Goal: Task Accomplishment & Management: Manage account settings

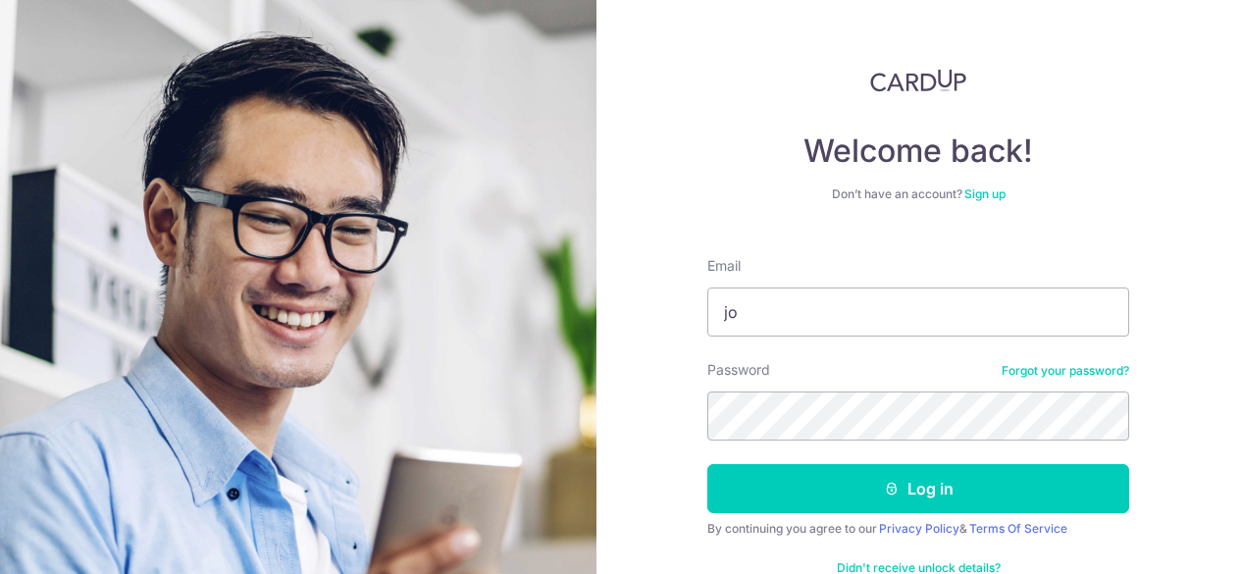
type input "j"
type input "jiayong_ishotmail.com"
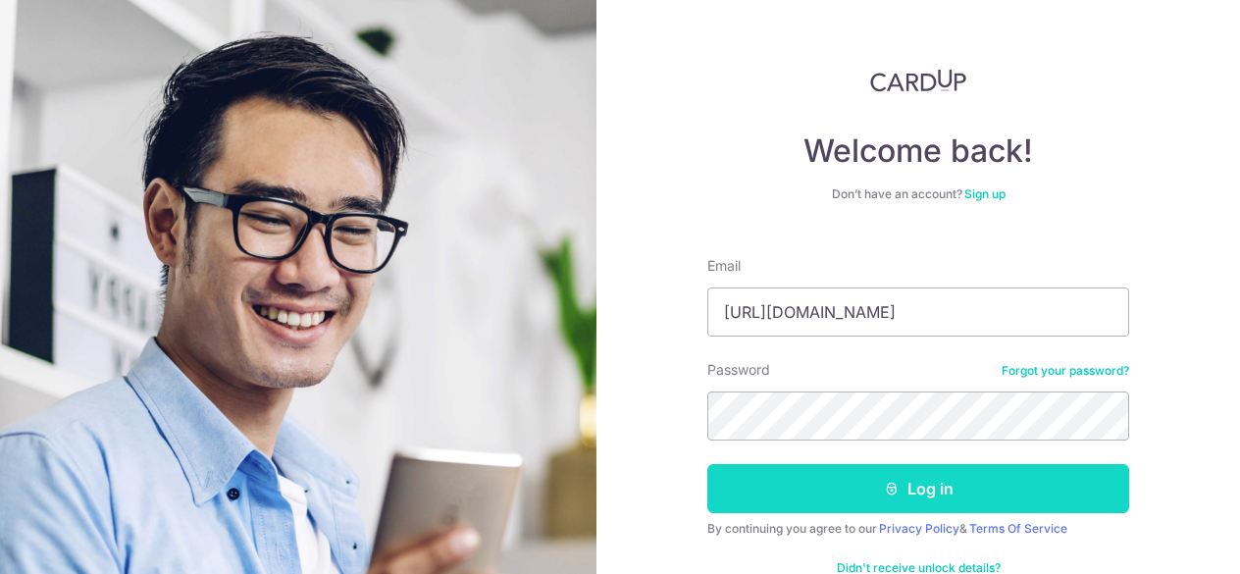
click at [756, 475] on button "Log in" at bounding box center [918, 488] width 422 height 49
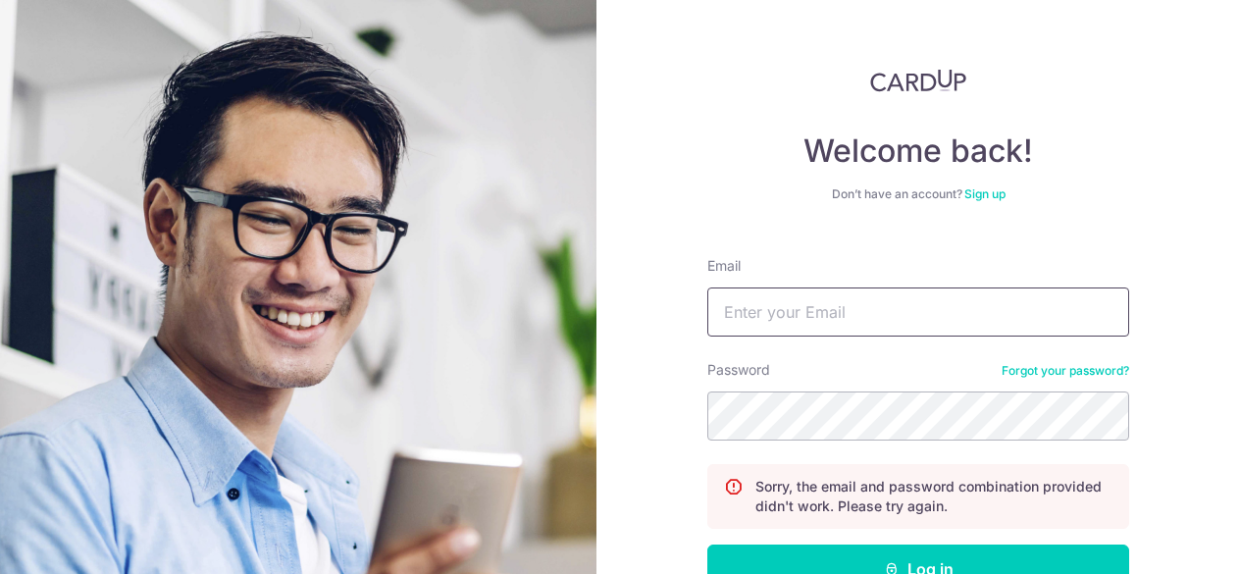
click at [801, 307] on input "Email" at bounding box center [918, 311] width 422 height 49
type input "jiayong_is@hotmail.com"
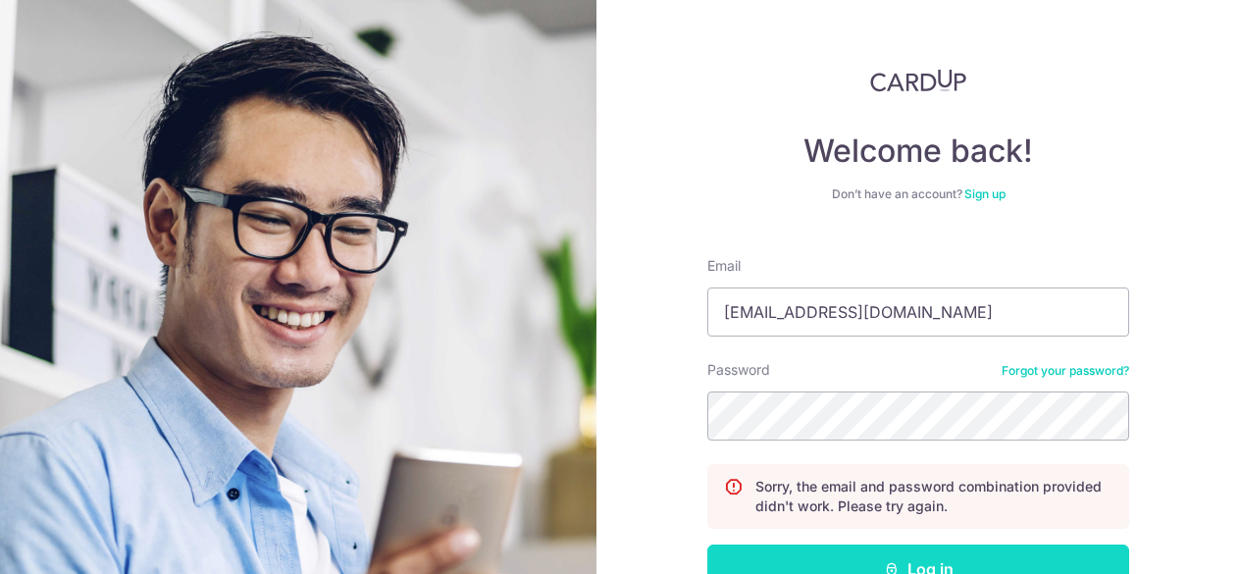
click at [723, 556] on button "Log in" at bounding box center [918, 568] width 422 height 49
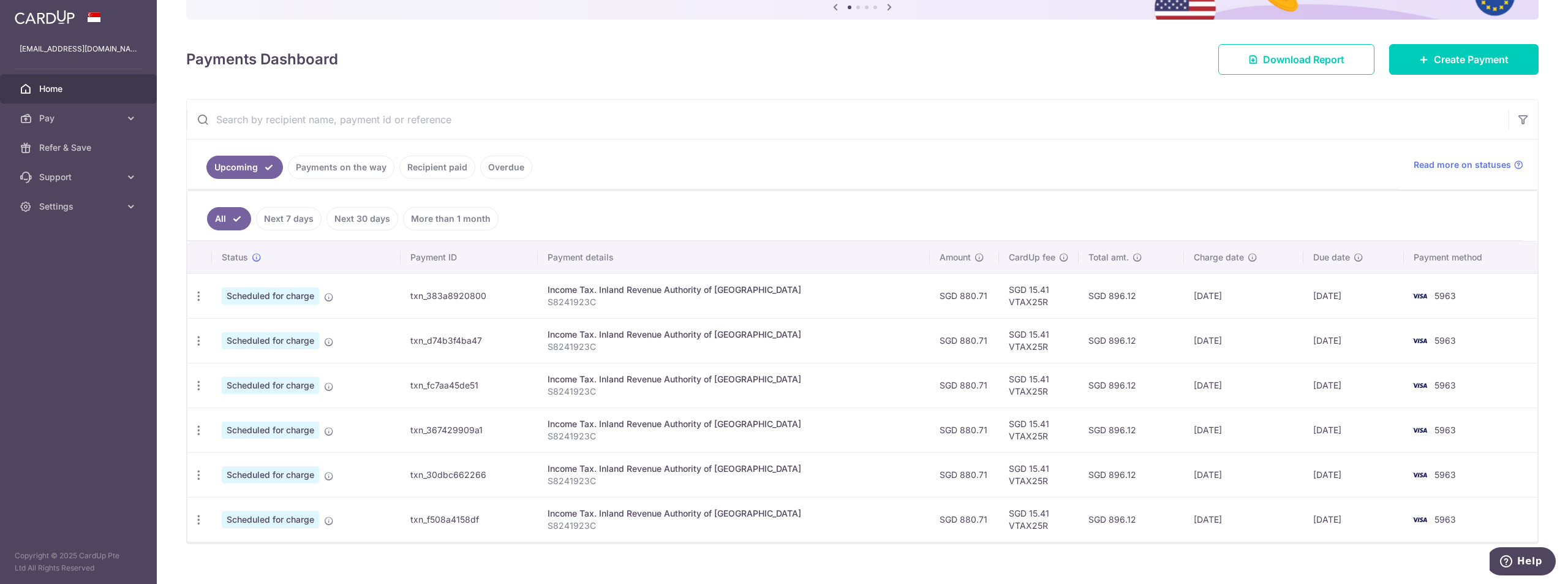
scroll to position [155, 0]
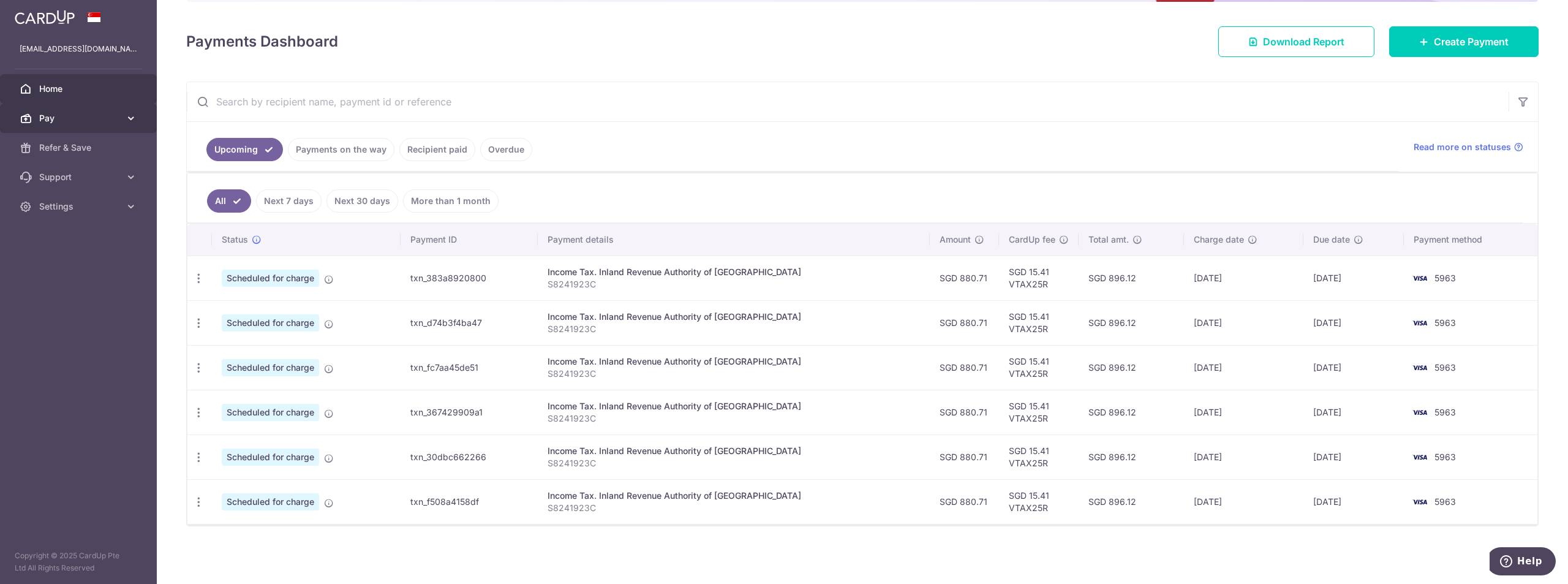
click at [130, 121] on icon at bounding box center [131, 119] width 12 height 12
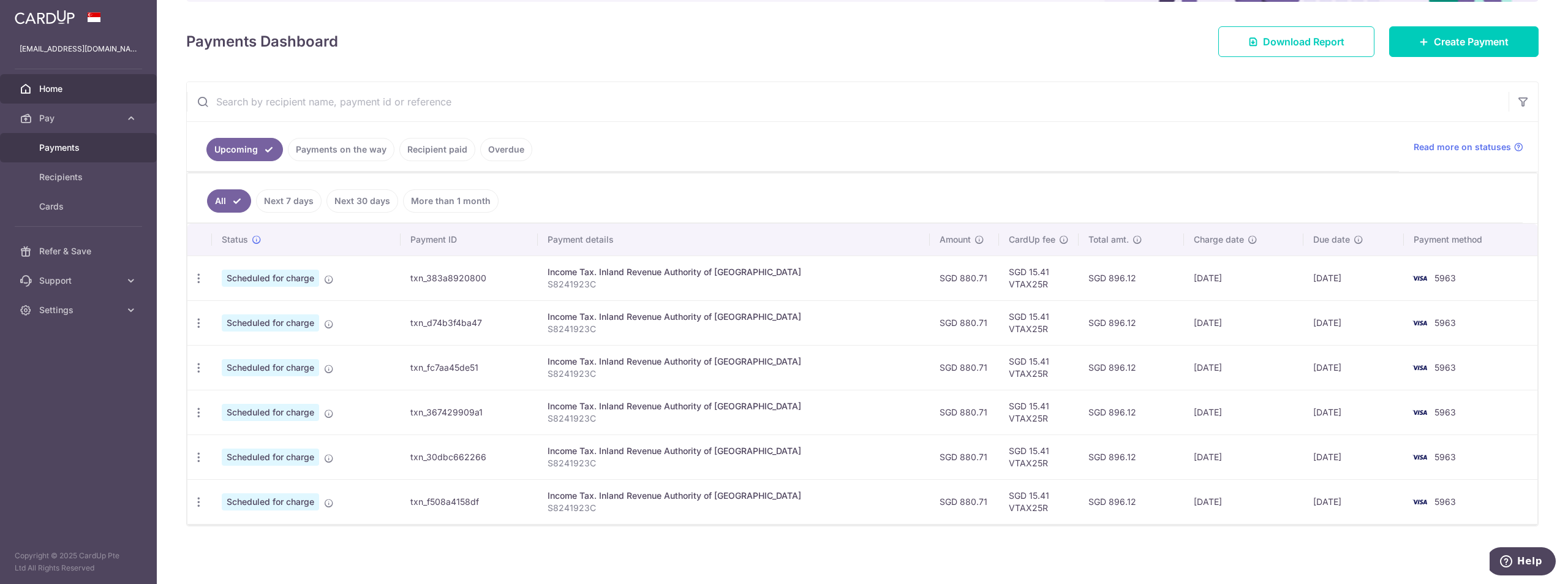
click at [72, 145] on span "Payments" at bounding box center [79, 148] width 81 height 12
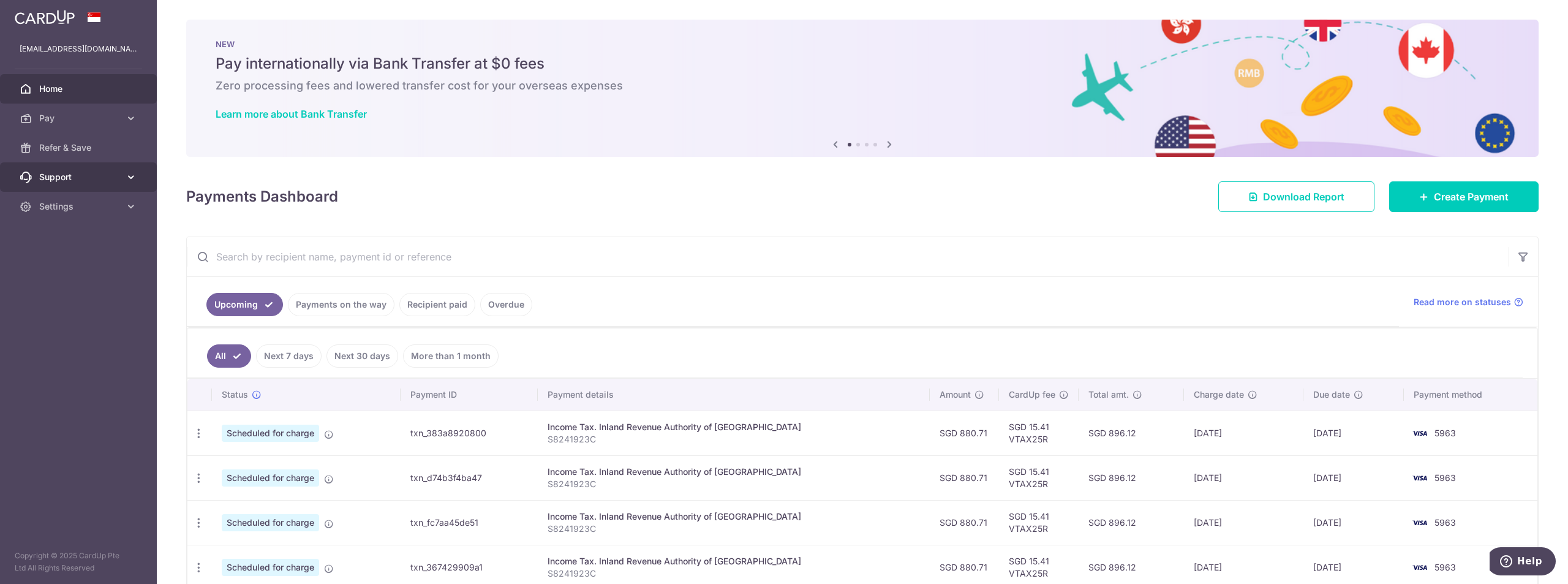
click at [124, 184] on link "Support" at bounding box center [78, 177] width 157 height 29
click at [82, 237] on span "Contact Us" at bounding box center [79, 236] width 81 height 12
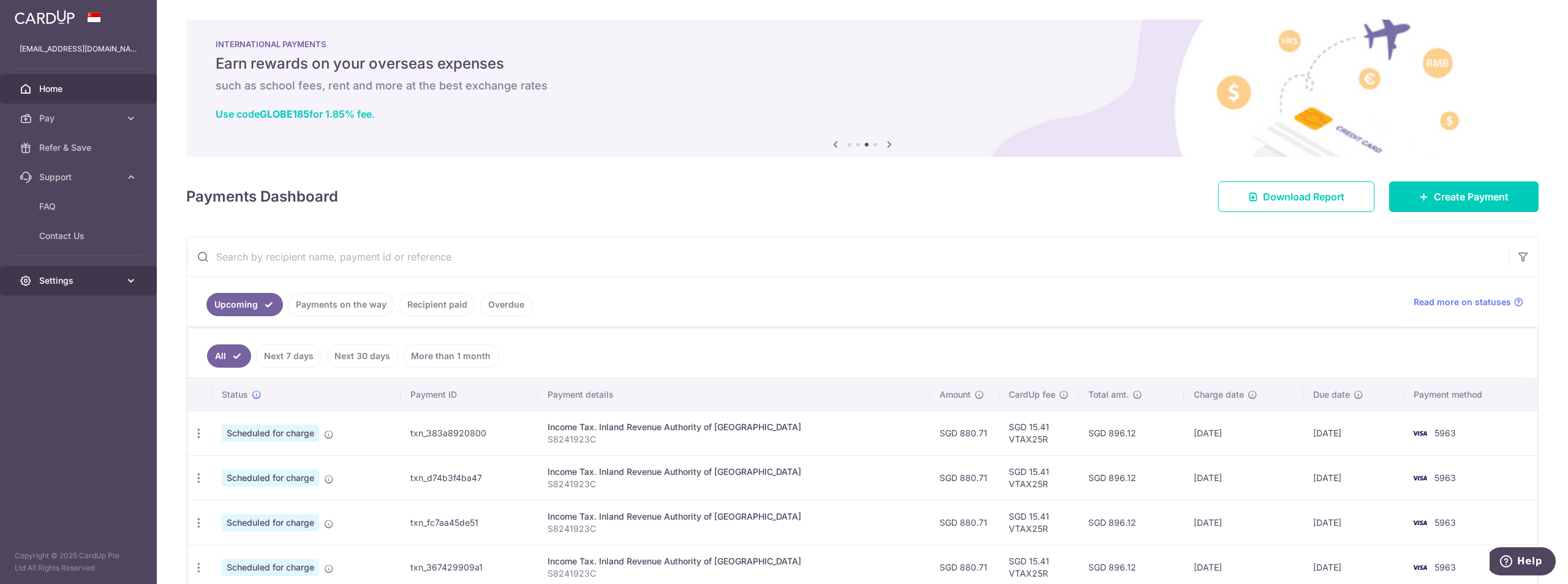
click at [109, 285] on span "Settings" at bounding box center [79, 280] width 81 height 12
click at [92, 305] on span "Account" at bounding box center [79, 310] width 81 height 12
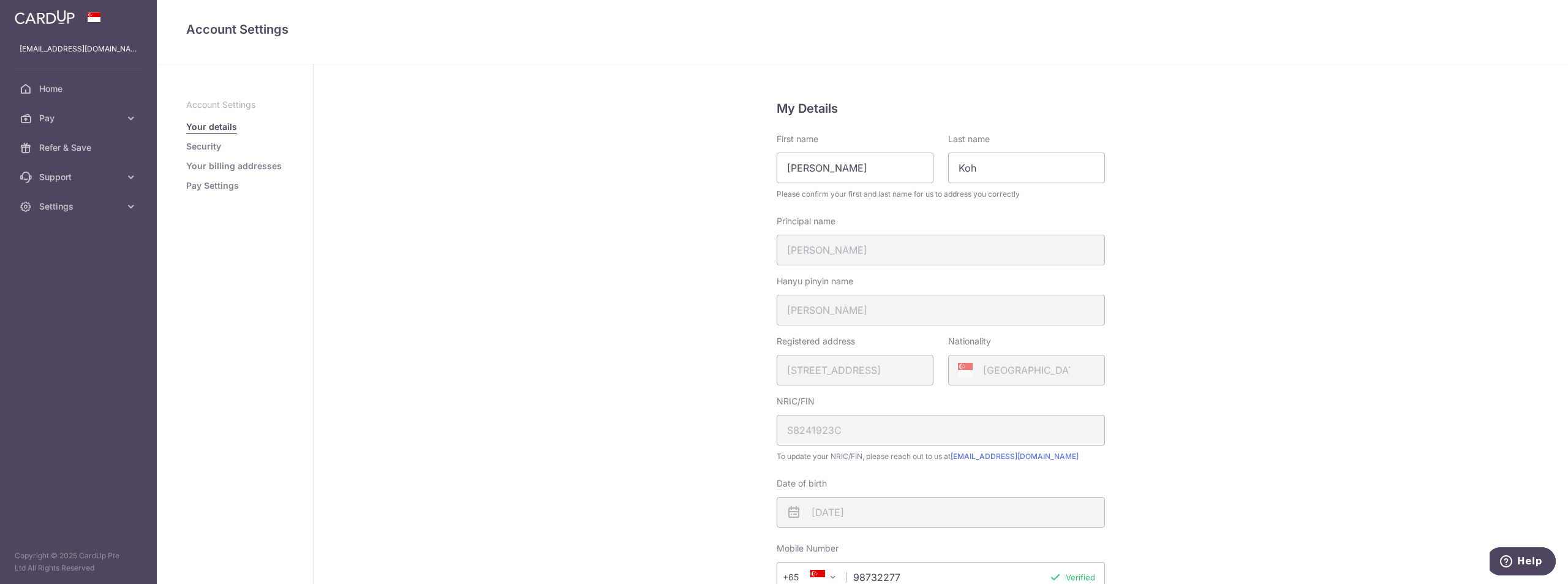
click at [200, 168] on link "Your billing addresses" at bounding box center [234, 166] width 96 height 12
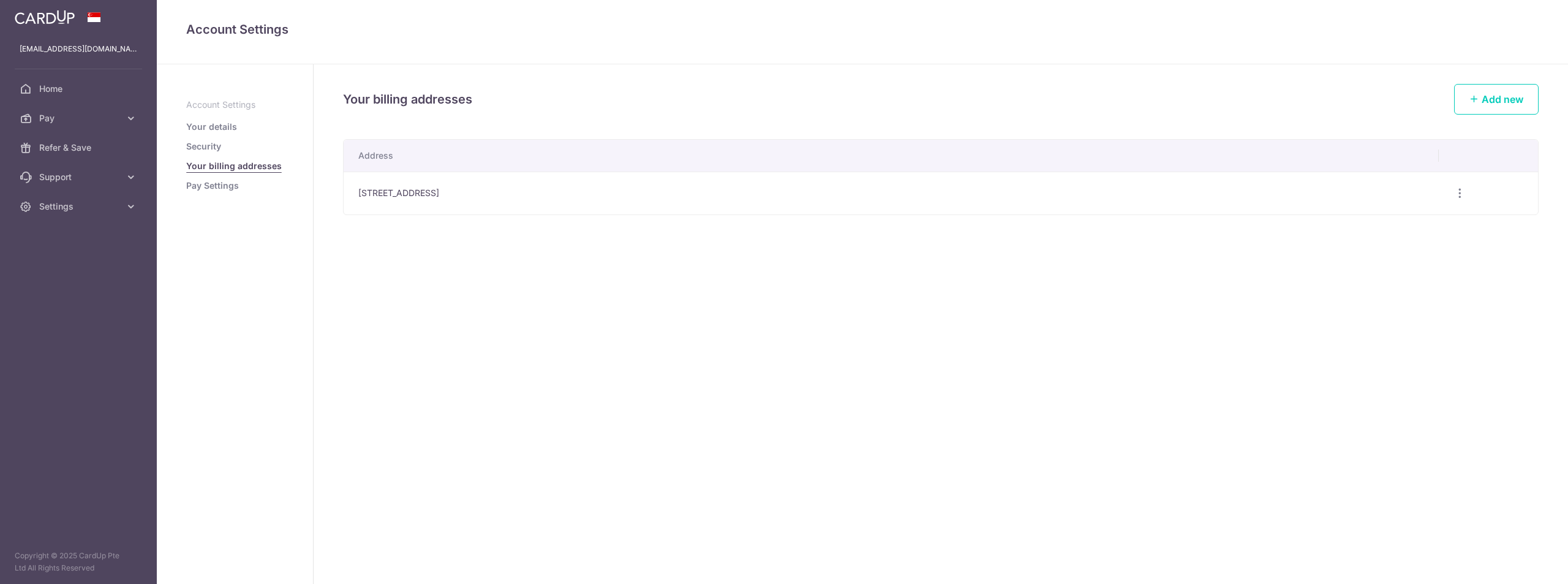
click at [194, 189] on link "Pay Settings" at bounding box center [212, 186] width 52 height 12
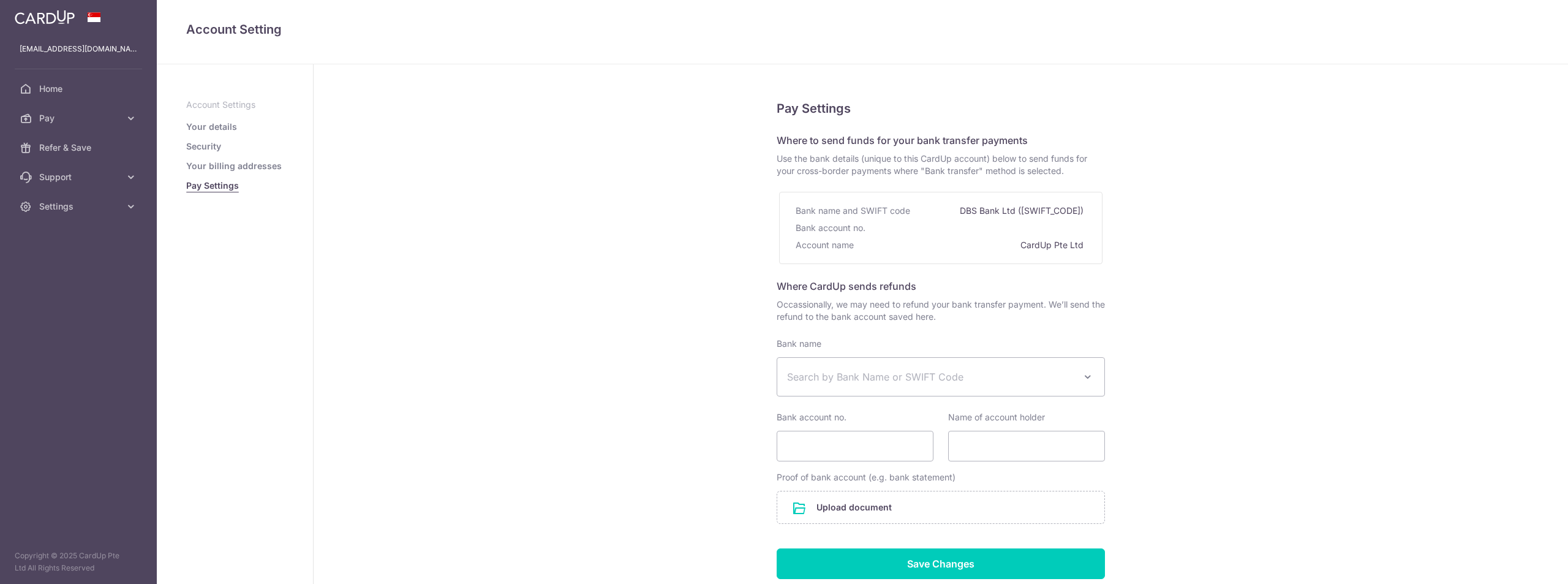
select select
click at [59, 207] on span "Settings" at bounding box center [79, 207] width 81 height 12
click at [39, 120] on link "Pay" at bounding box center [78, 118] width 157 height 29
click at [52, 148] on span "Payments" at bounding box center [79, 148] width 81 height 12
select select
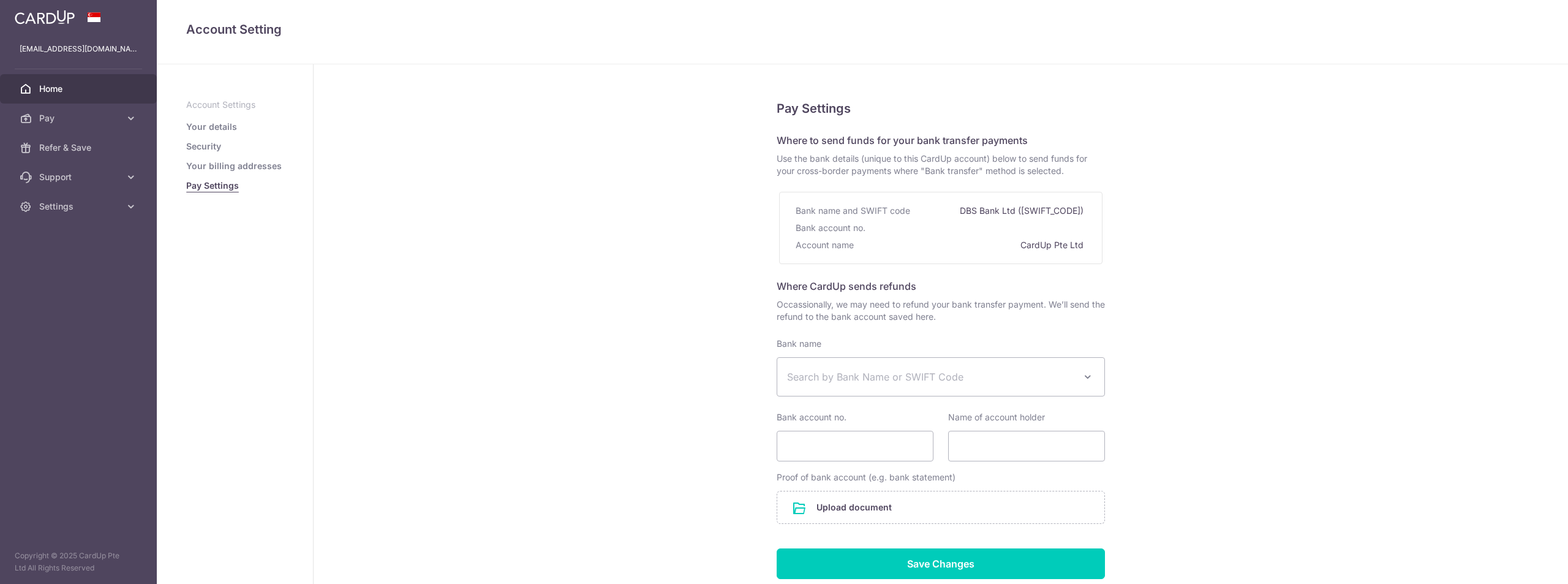
click at [48, 92] on span "Home" at bounding box center [79, 89] width 81 height 12
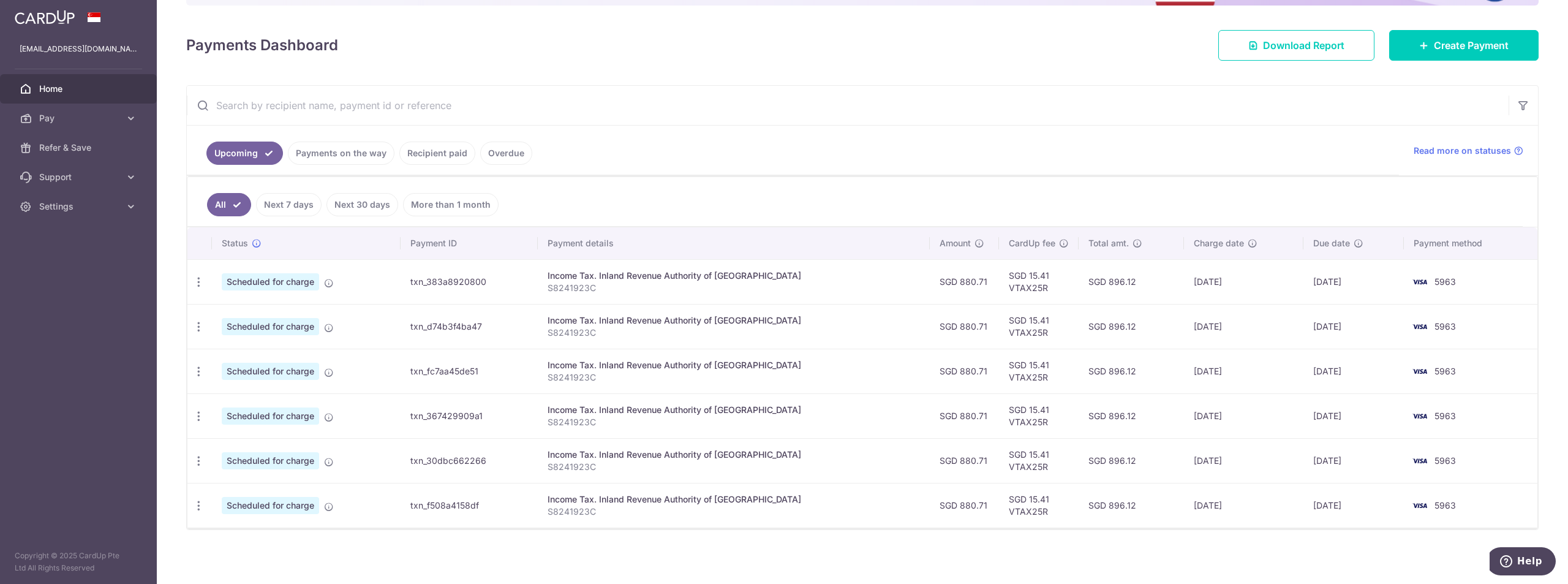
scroll to position [155, 0]
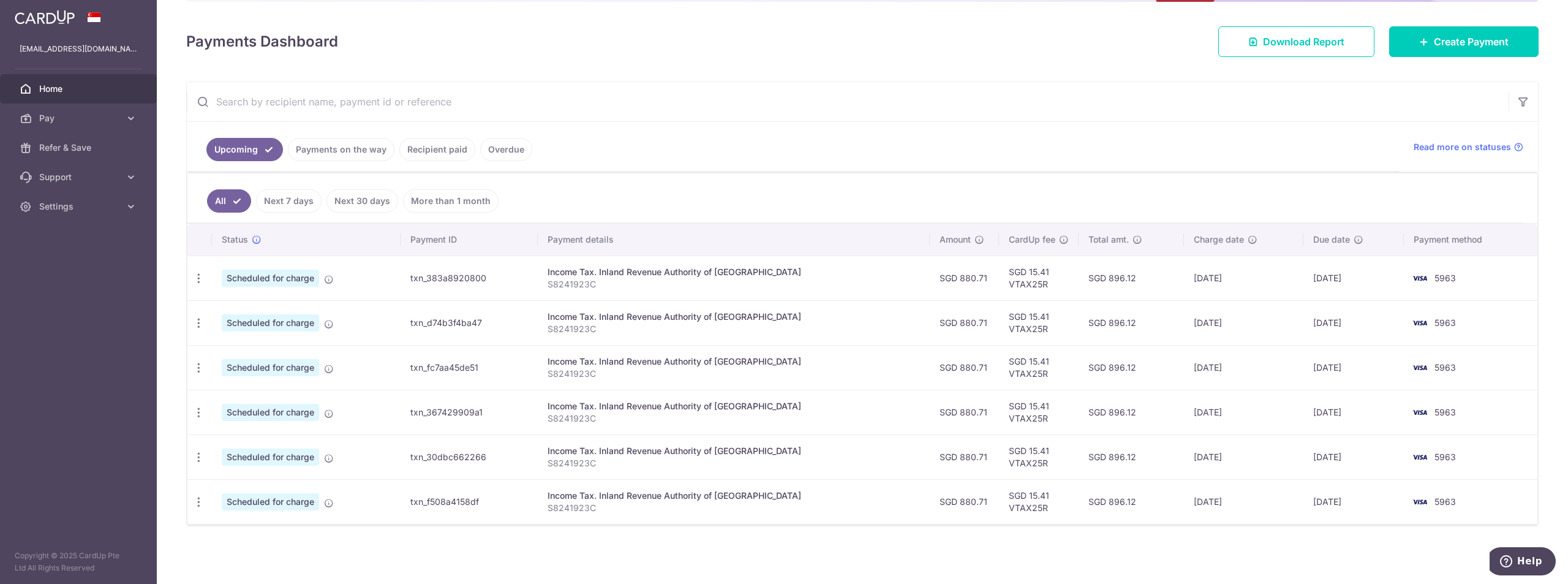
click at [420, 157] on link "Recipient paid" at bounding box center [438, 149] width 76 height 23
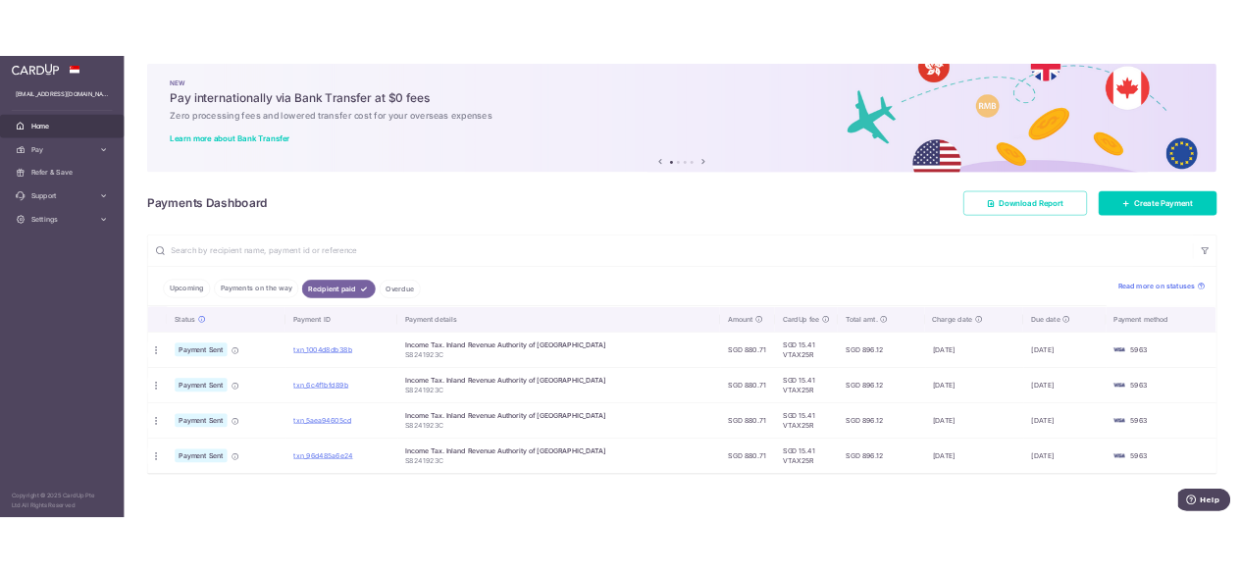
scroll to position [22, 0]
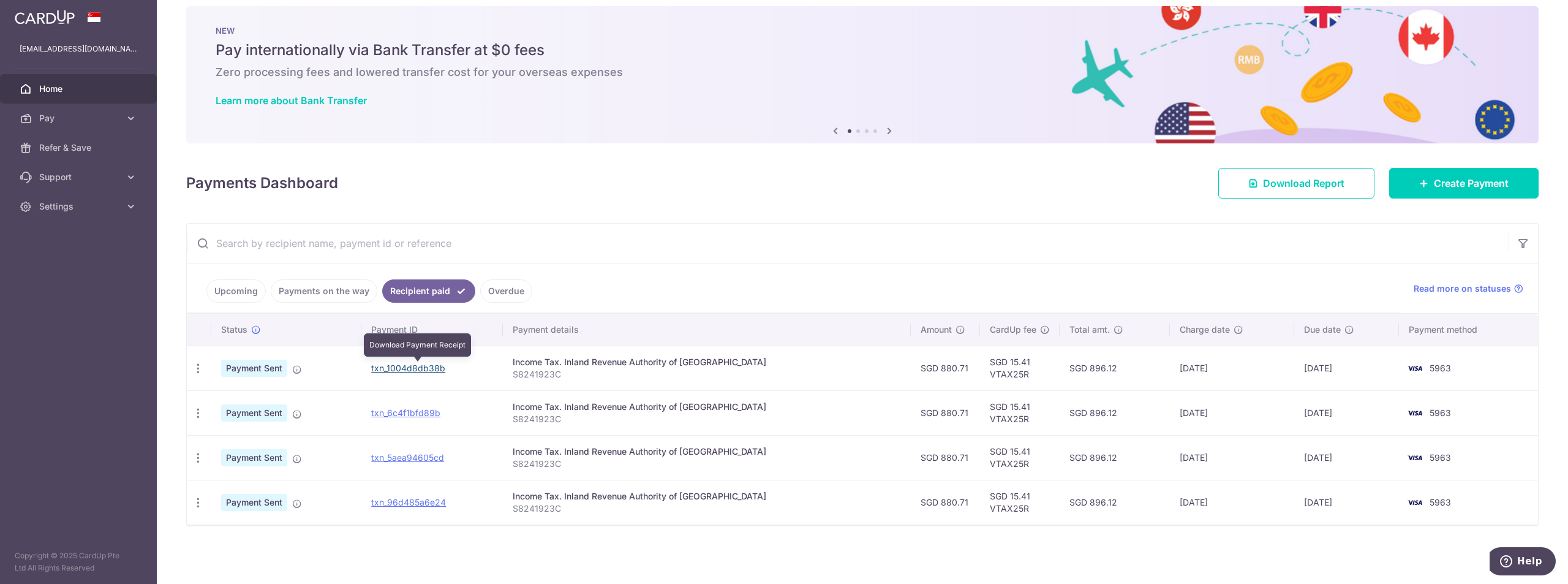
click at [385, 369] on link "txn_1004d8db38b" at bounding box center [408, 368] width 74 height 11
